Goal: Task Accomplishment & Management: Manage account settings

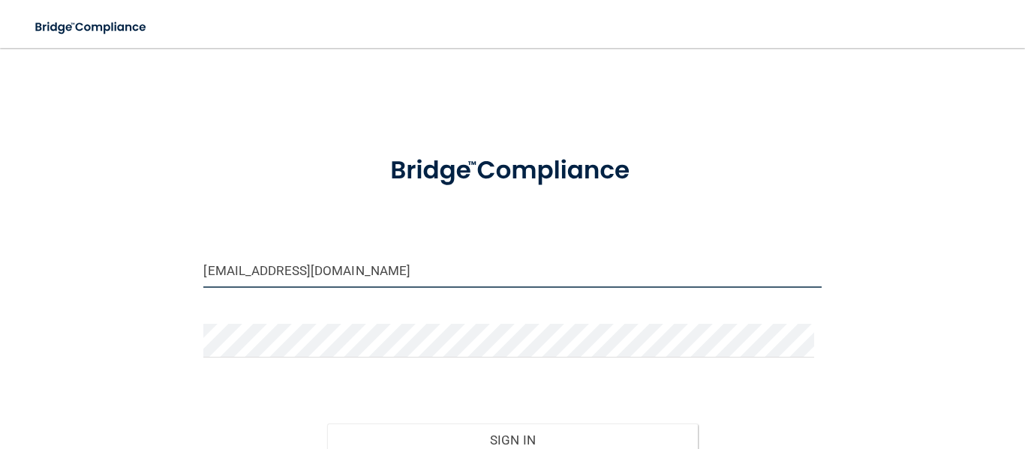
click at [465, 281] on input "[EMAIL_ADDRESS][DOMAIN_NAME]" at bounding box center [511, 271] width 617 height 34
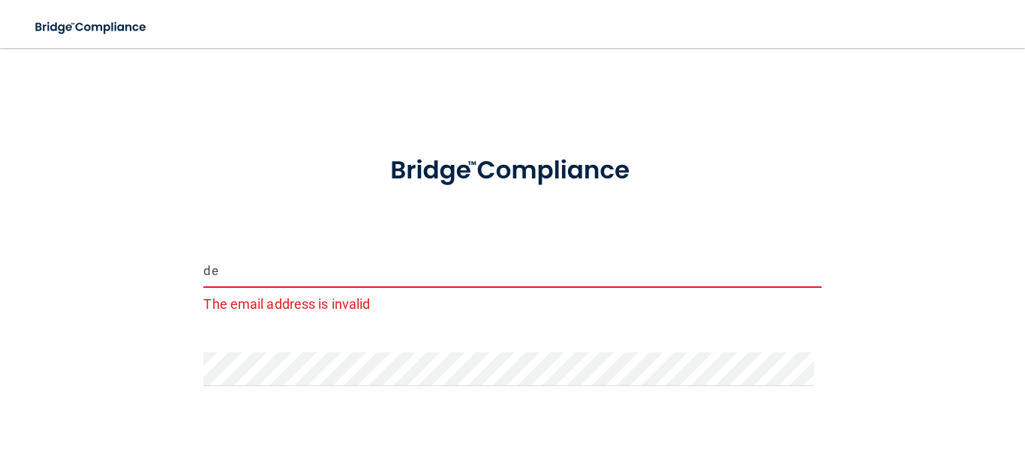
type input "d"
type input "[EMAIL_ADDRESS][DOMAIN_NAME]"
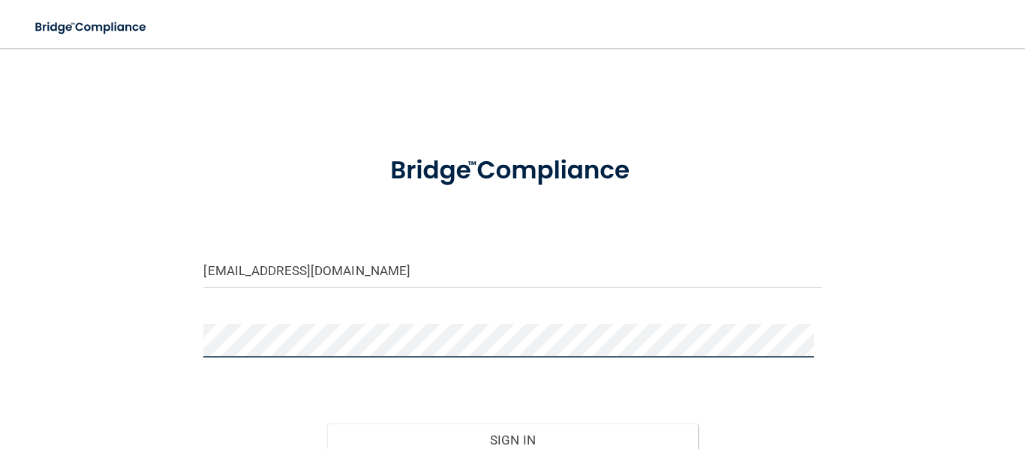
click at [159, 332] on div "[EMAIL_ADDRESS][DOMAIN_NAME] Invalid email/password. You don't have permission …" at bounding box center [512, 297] width 965 height 469
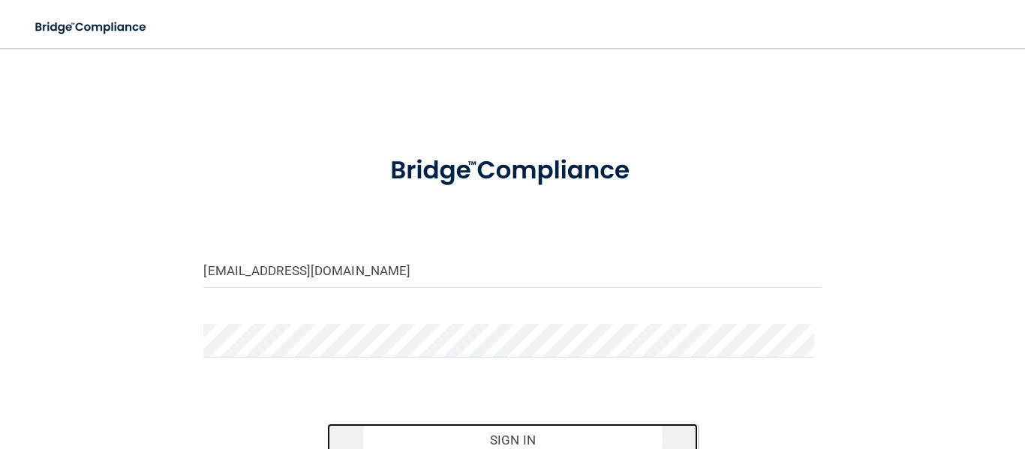
click at [542, 427] on button "Sign In" at bounding box center [512, 440] width 371 height 33
